Goal: Task Accomplishment & Management: Manage account settings

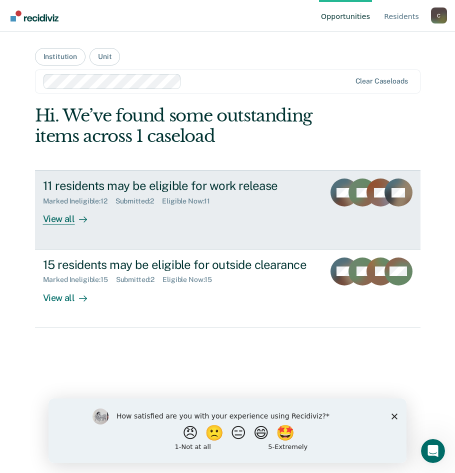
click at [81, 218] on icon at bounding box center [83, 219] width 8 height 8
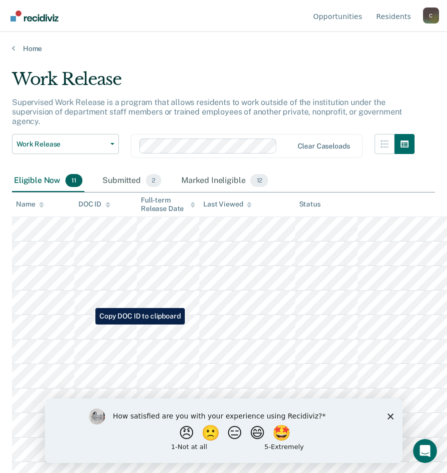
scroll to position [13, 0]
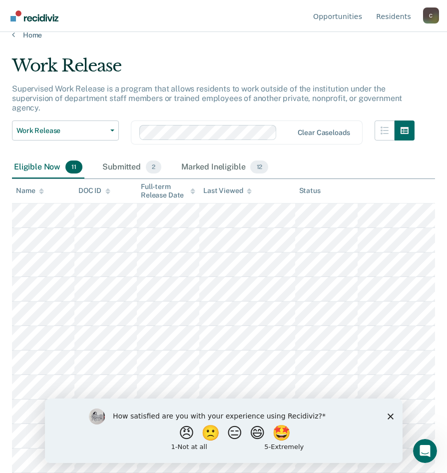
click at [391, 417] on polygon "Close survey" at bounding box center [390, 416] width 6 height 6
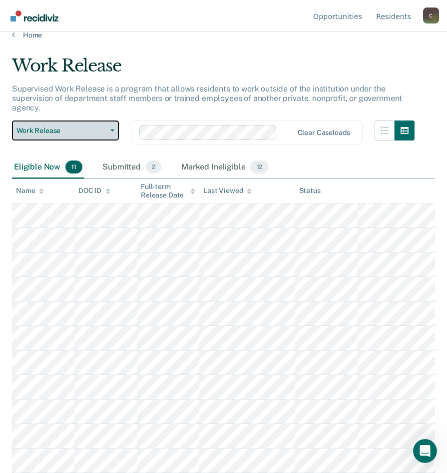
click at [107, 128] on button "Work Release" at bounding box center [65, 130] width 107 height 20
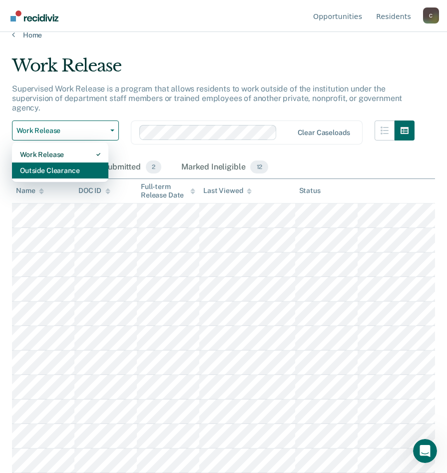
click at [81, 169] on div "Outside Clearance" at bounding box center [60, 170] width 80 height 16
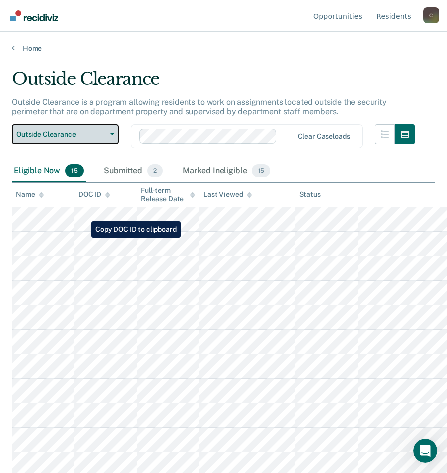
scroll to position [50, 0]
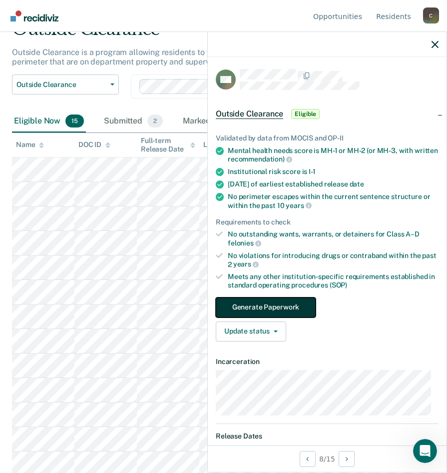
click at [280, 306] on button "Generate Paperwork" at bounding box center [266, 307] width 100 height 20
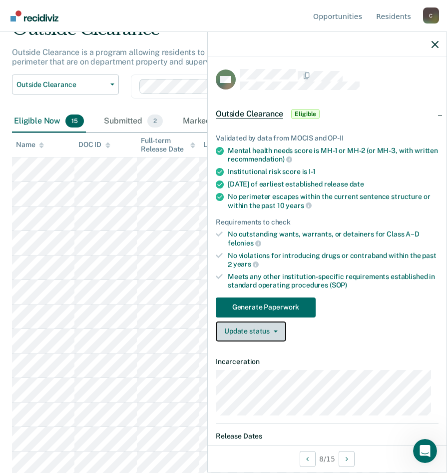
click at [274, 330] on icon "button" at bounding box center [276, 331] width 4 height 2
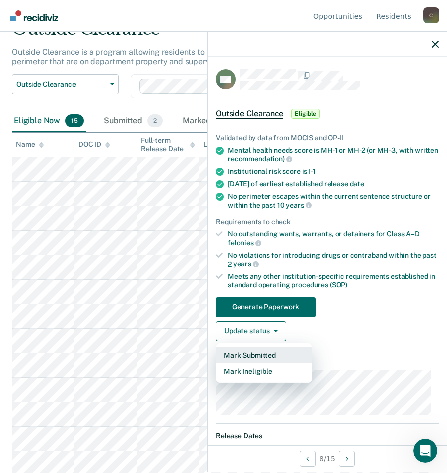
click at [269, 355] on button "Mark Submitted" at bounding box center [264, 355] width 96 height 16
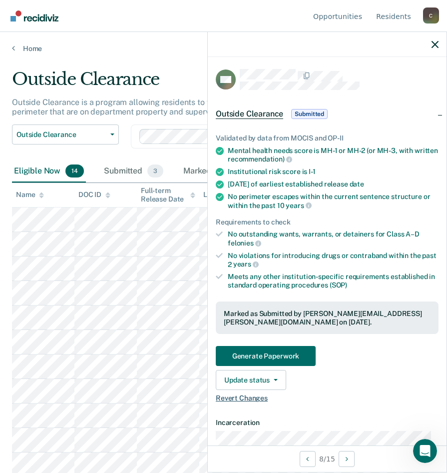
scroll to position [100, 0]
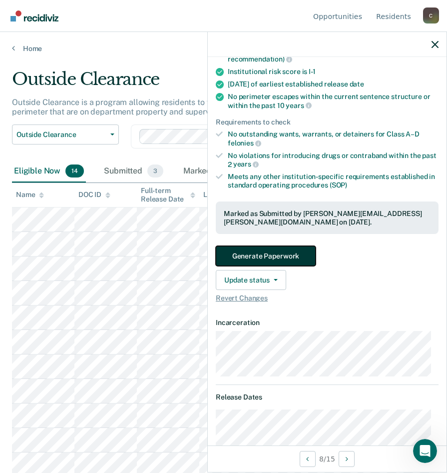
click at [301, 256] on button "Generate Paperwork" at bounding box center [266, 256] width 100 height 20
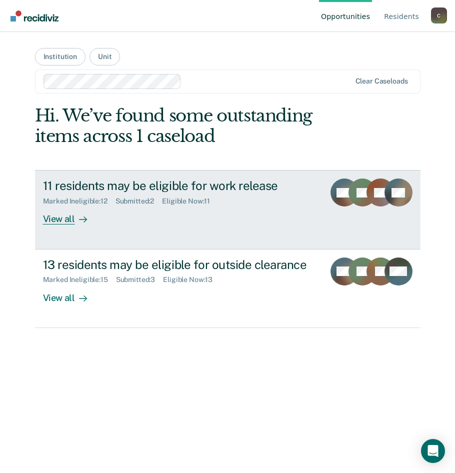
click at [58, 215] on div "View all" at bounding box center [71, 214] width 56 height 19
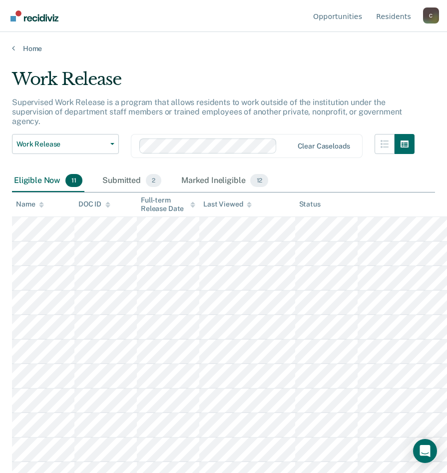
scroll to position [13, 0]
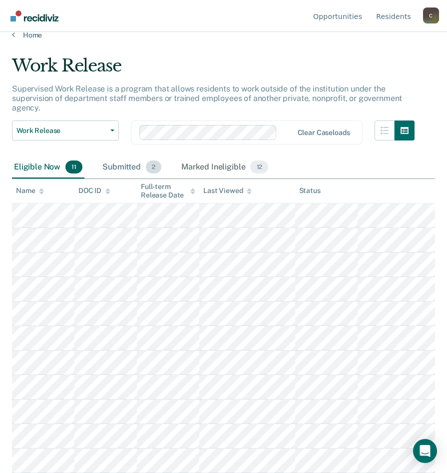
click at [152, 167] on span "2" at bounding box center [153, 166] width 15 height 13
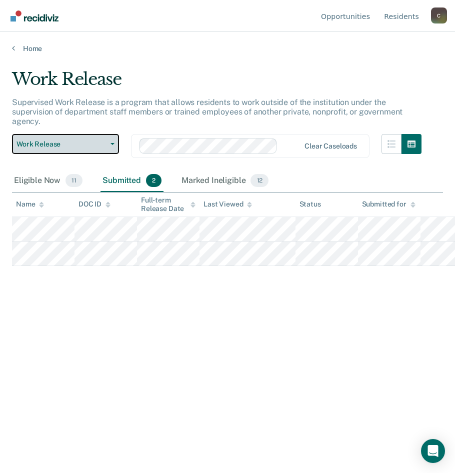
click at [112, 149] on button "Work Release" at bounding box center [65, 144] width 107 height 20
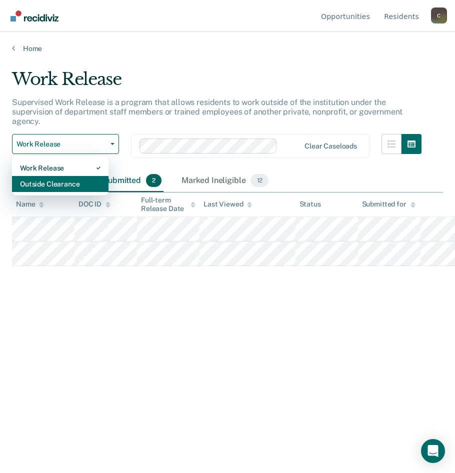
click at [69, 180] on div "Outside Clearance" at bounding box center [60, 184] width 80 height 16
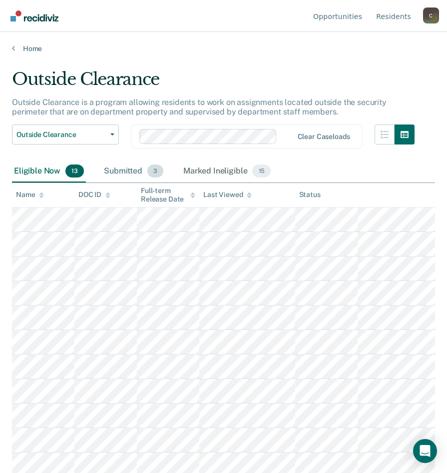
click at [156, 172] on span "3" at bounding box center [155, 170] width 16 height 13
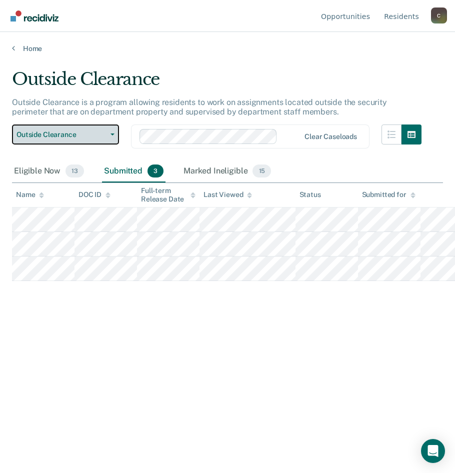
click at [110, 134] on icon "button" at bounding box center [112, 134] width 4 height 2
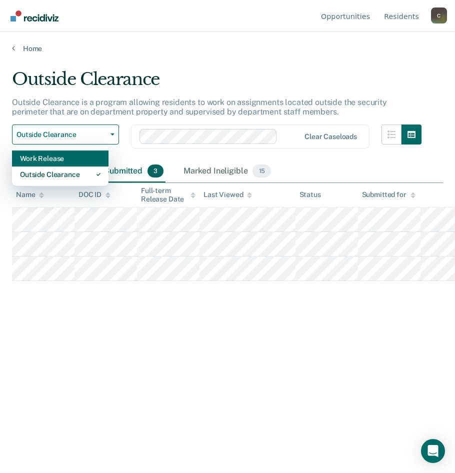
click at [75, 163] on div "Work Release" at bounding box center [60, 158] width 80 height 16
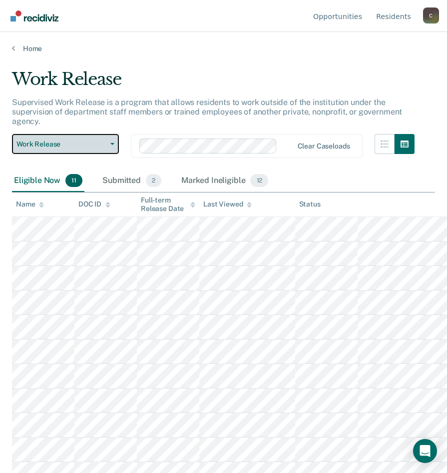
scroll to position [13, 0]
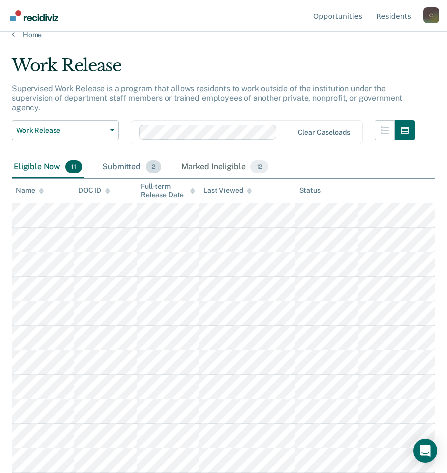
click at [153, 169] on span "2" at bounding box center [153, 166] width 15 height 13
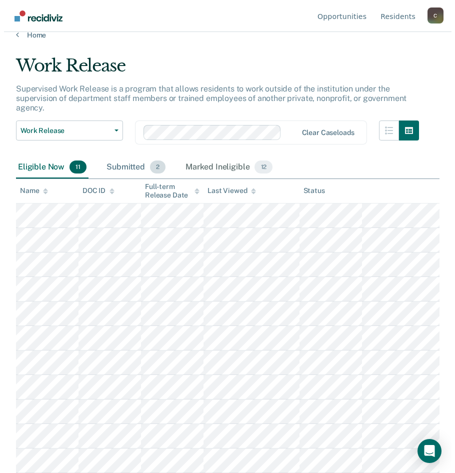
scroll to position [0, 0]
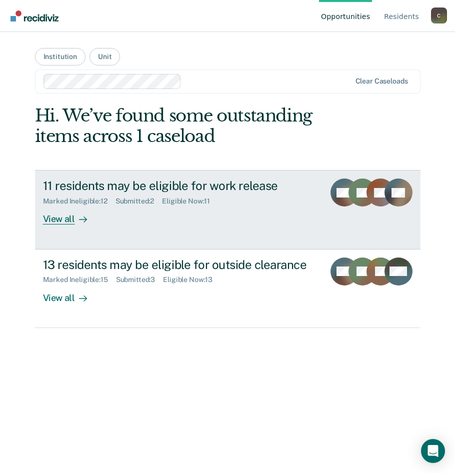
click at [61, 220] on div "View all" at bounding box center [71, 214] width 56 height 19
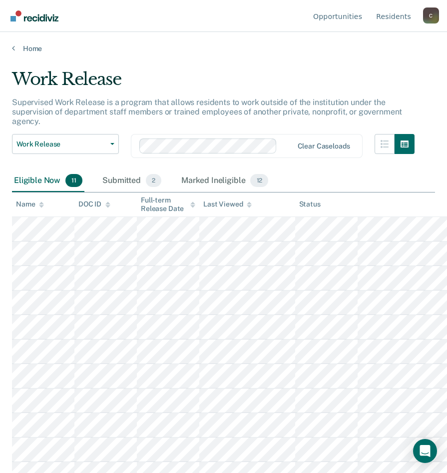
scroll to position [13, 0]
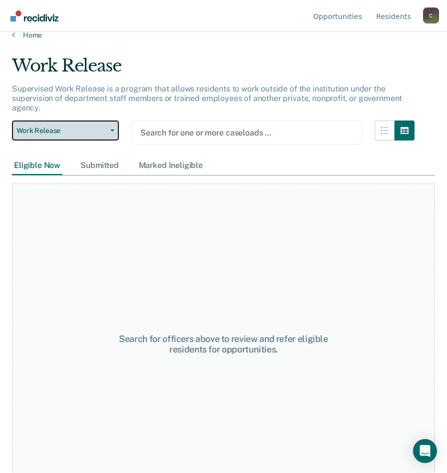
click at [109, 128] on button "Work Release" at bounding box center [65, 130] width 107 height 20
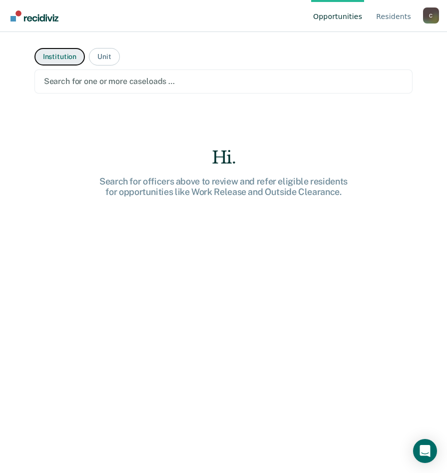
click at [54, 59] on button "Institution" at bounding box center [59, 56] width 50 height 17
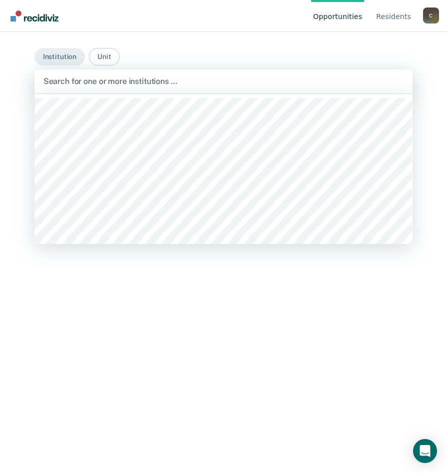
click at [87, 81] on div at bounding box center [223, 80] width 361 height 11
type input "oz"
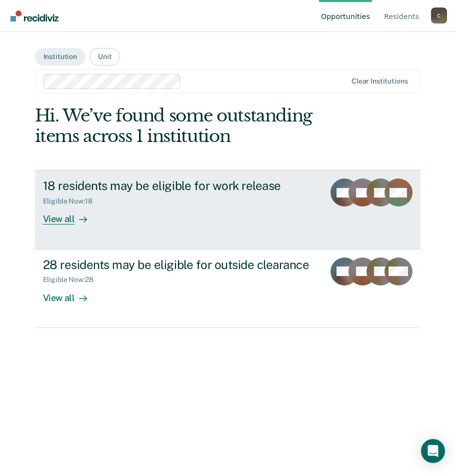
click at [71, 217] on div "View all" at bounding box center [71, 214] width 56 height 19
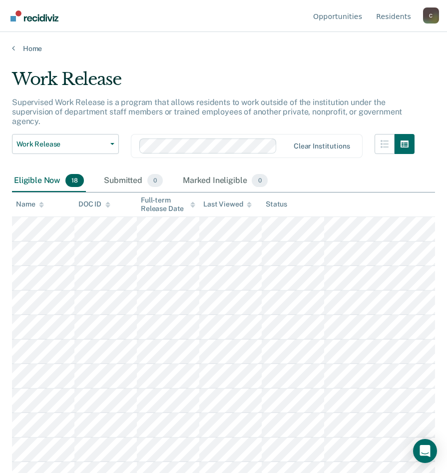
scroll to position [185, 0]
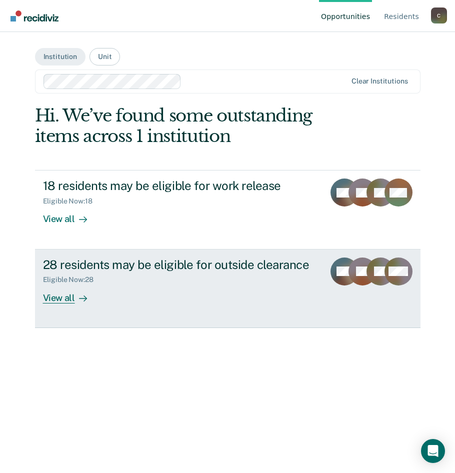
click at [72, 296] on div "View all" at bounding box center [71, 293] width 56 height 19
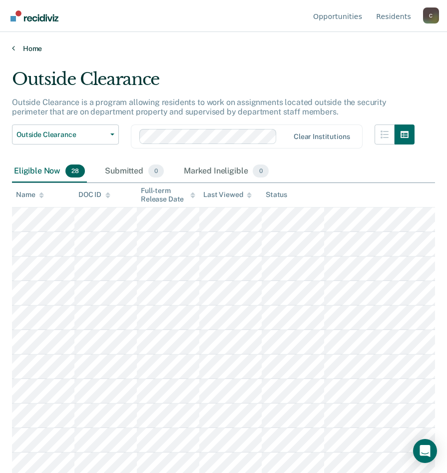
click at [14, 48] on icon at bounding box center [13, 48] width 3 height 8
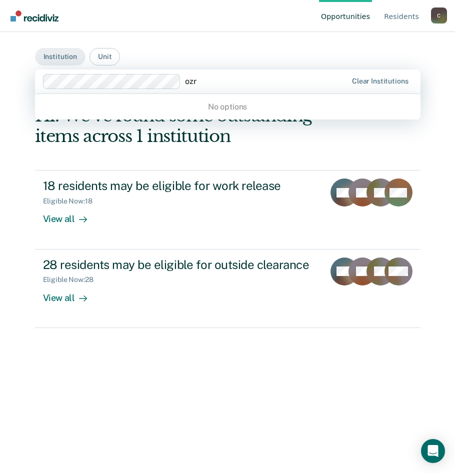
type input "oz"
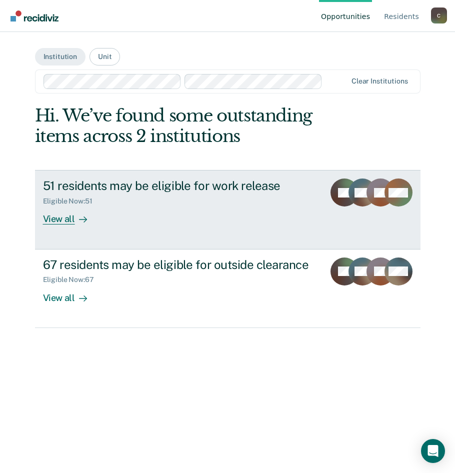
click at [72, 216] on div "View all" at bounding box center [71, 214] width 56 height 19
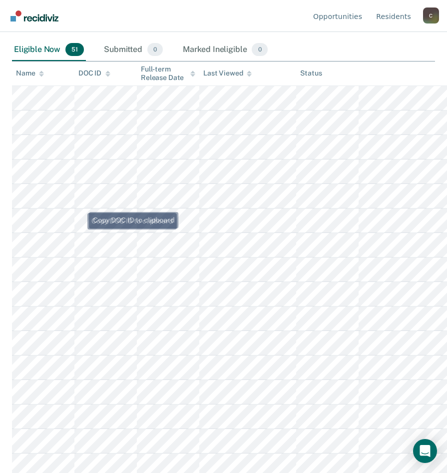
scroll to position [50, 0]
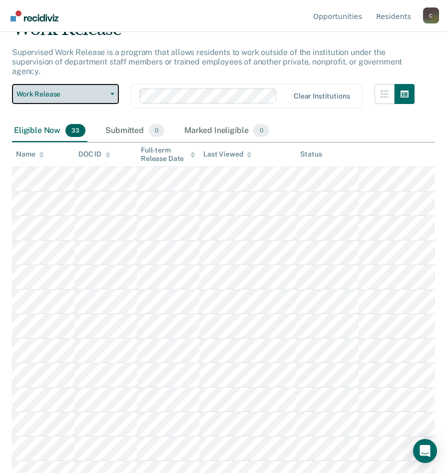
click at [114, 95] on icon "button" at bounding box center [112, 94] width 4 height 2
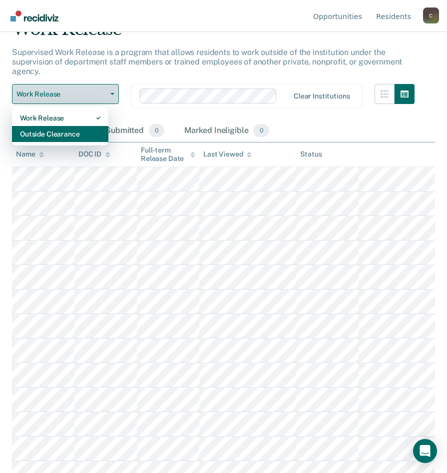
click at [83, 134] on div "Outside Clearance" at bounding box center [60, 134] width 80 height 16
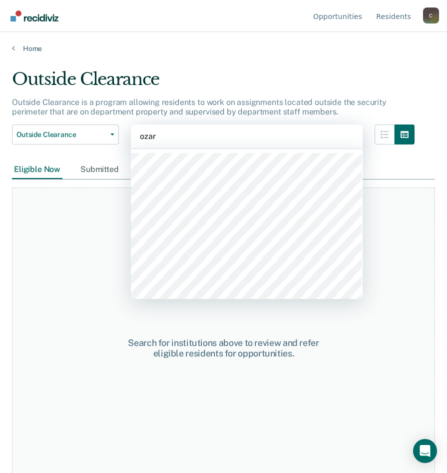
type input "ozark"
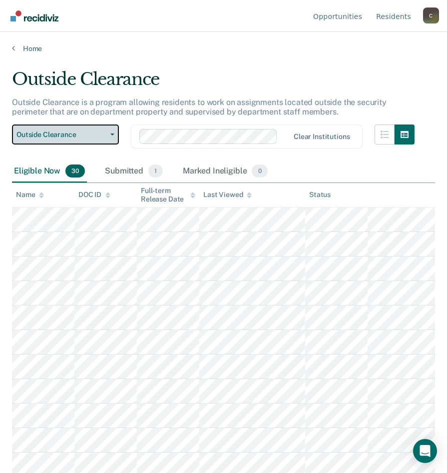
click at [115, 136] on button "Outside Clearance" at bounding box center [65, 134] width 107 height 20
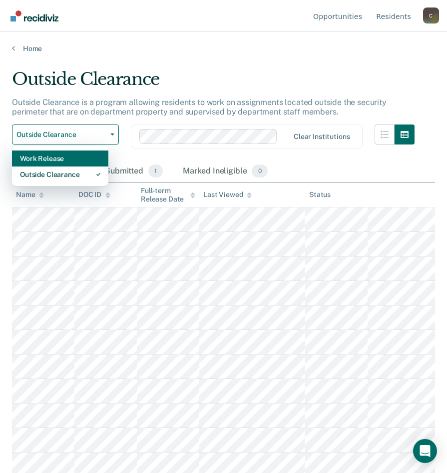
click at [84, 160] on div "Work Release" at bounding box center [60, 158] width 80 height 16
